Goal: Transaction & Acquisition: Purchase product/service

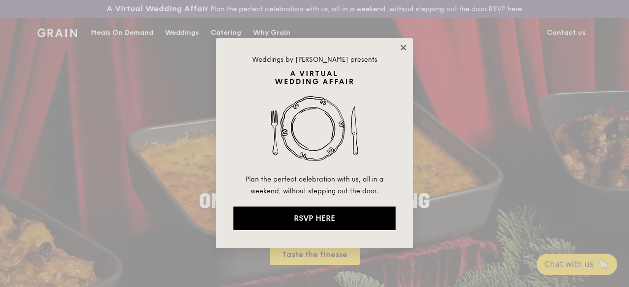
click at [406, 48] on icon at bounding box center [403, 47] width 9 height 9
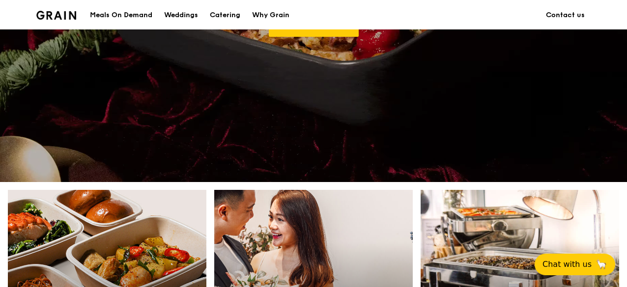
scroll to position [344, 0]
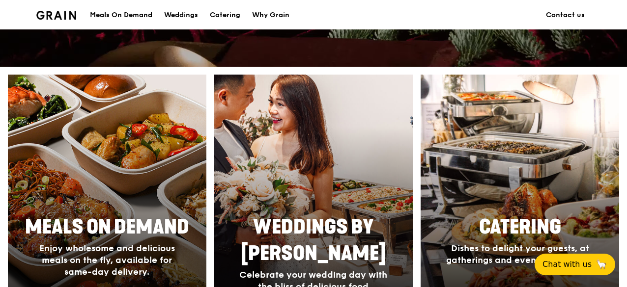
click at [102, 187] on div at bounding box center [107, 204] width 218 height 285
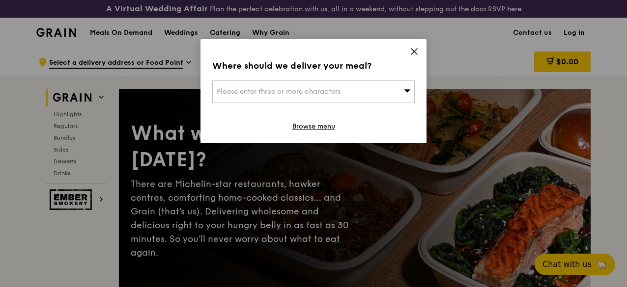
click at [328, 99] on div "Please enter three or more characters" at bounding box center [313, 92] width 202 height 23
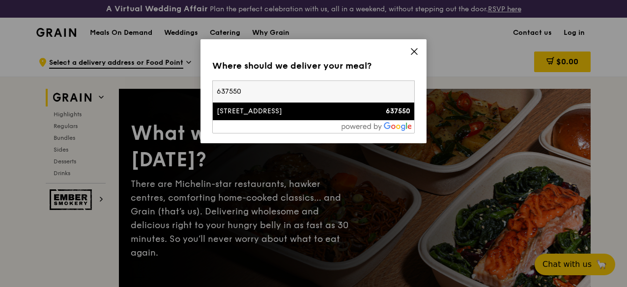
type input "637550"
click at [308, 116] on li "[STREET_ADDRESS] 637550" at bounding box center [313, 112] width 201 height 18
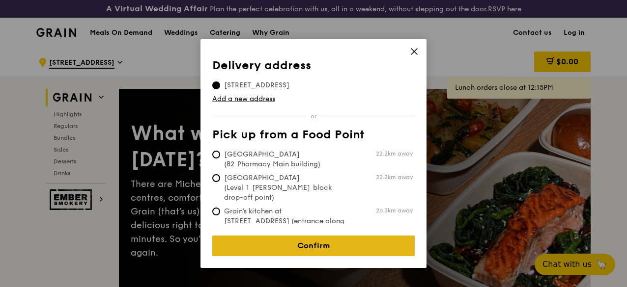
click at [317, 238] on link "Confirm" at bounding box center [313, 246] width 202 height 21
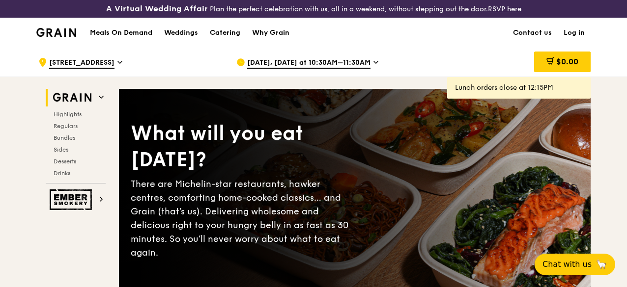
click at [287, 69] on span "[DATE], [DATE] at 10:30AM–11:30AM" at bounding box center [308, 63] width 123 height 11
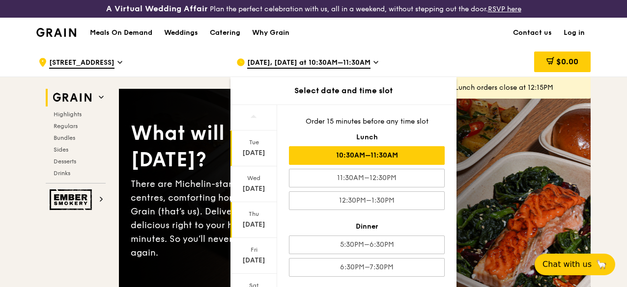
click at [248, 230] on div "[DATE]" at bounding box center [254, 225] width 44 height 10
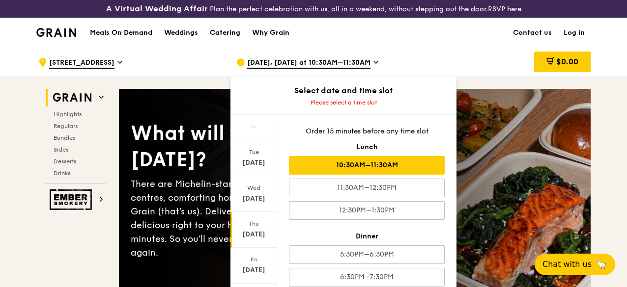
click at [382, 175] on div "10:30AM–11:30AM" at bounding box center [367, 165] width 156 height 19
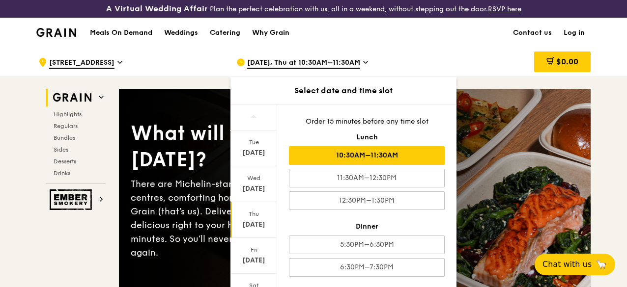
click at [347, 163] on div "10:30AM–11:30AM" at bounding box center [367, 155] width 156 height 19
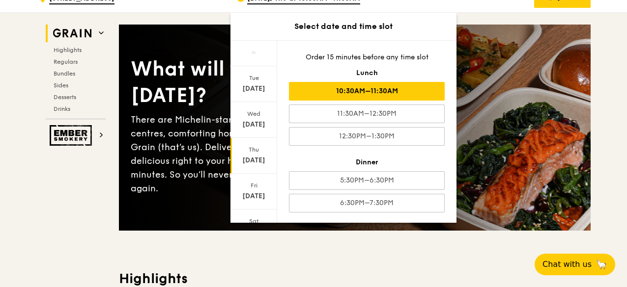
scroll to position [197, 0]
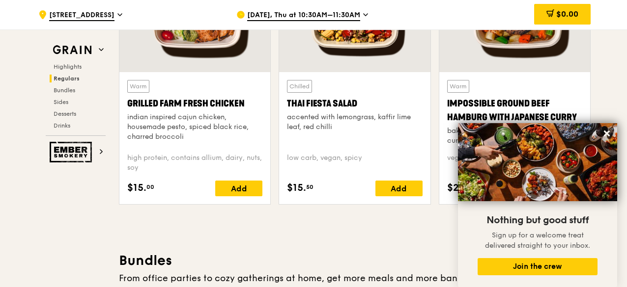
scroll to position [1277, 0]
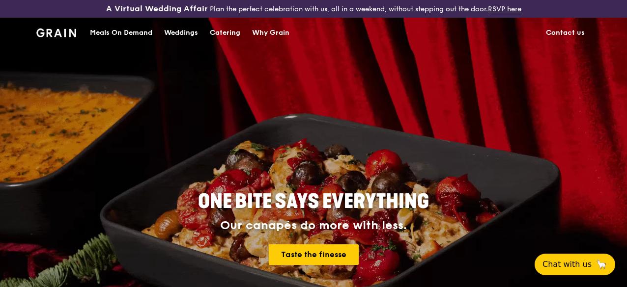
click at [221, 38] on div "Catering" at bounding box center [225, 32] width 30 height 29
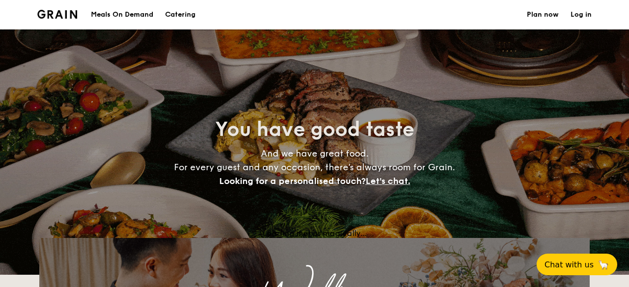
select select
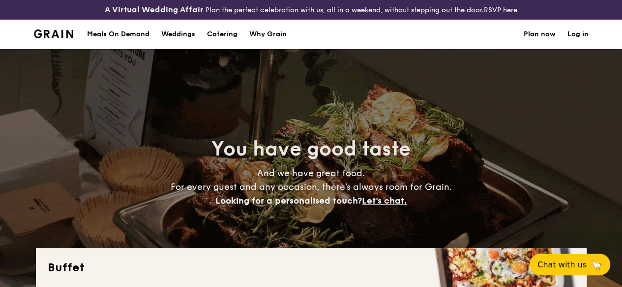
click at [233, 41] on h1 "Catering" at bounding box center [222, 34] width 30 height 29
click at [142, 42] on div "Meals On Demand" at bounding box center [118, 34] width 62 height 29
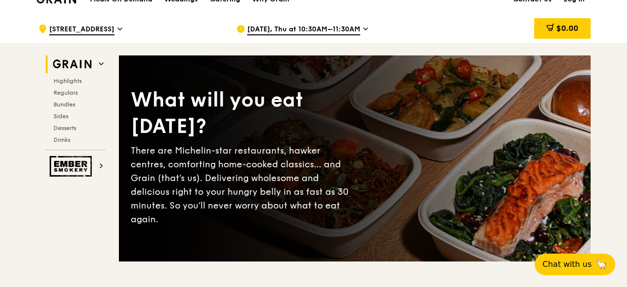
scroll to position [49, 0]
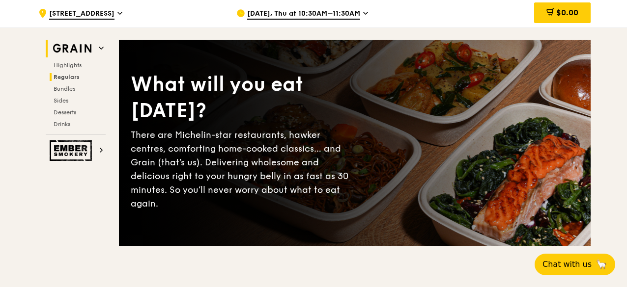
click at [68, 81] on span "Regulars" at bounding box center [67, 77] width 26 height 7
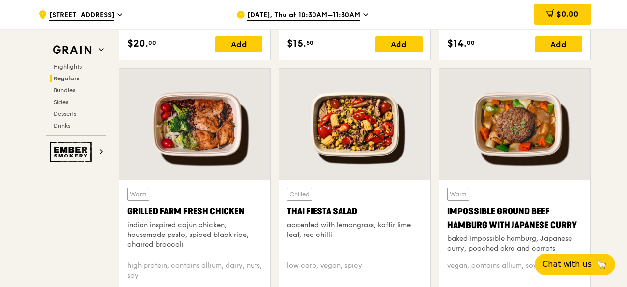
scroll to position [1124, 0]
